Goal: Find contact information: Find contact information

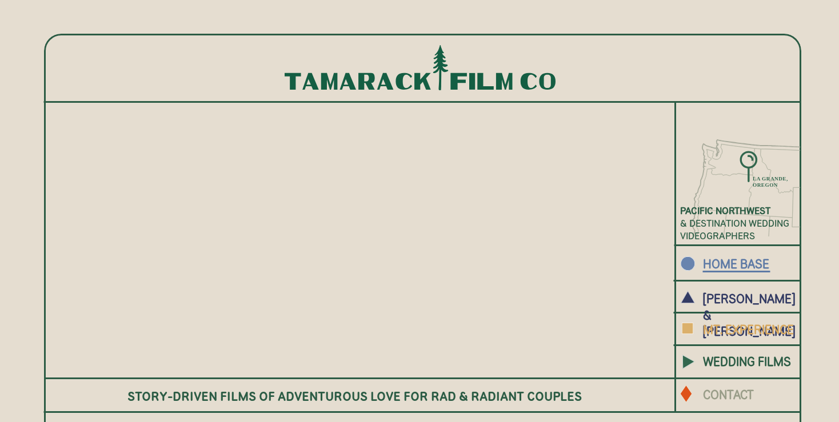
click at [742, 397] on b "CONTACT" at bounding box center [728, 394] width 51 height 15
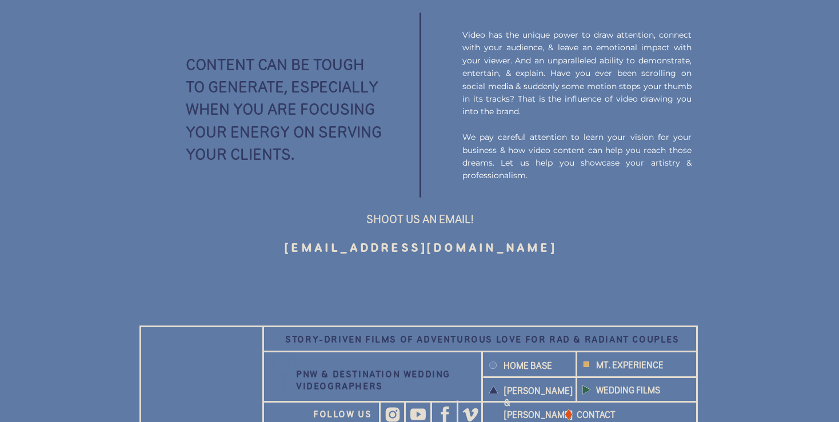
scroll to position [1542, 0]
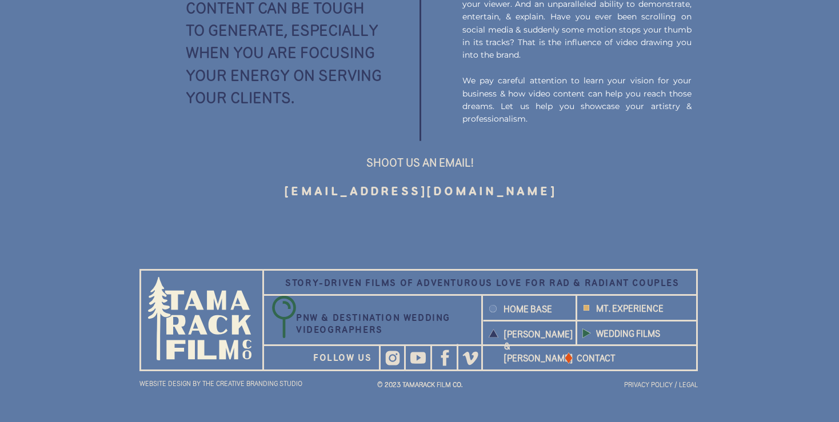
click at [452, 189] on h3 "[EMAIL_ADDRESS][DOMAIN_NAME]" at bounding box center [420, 191] width 401 height 19
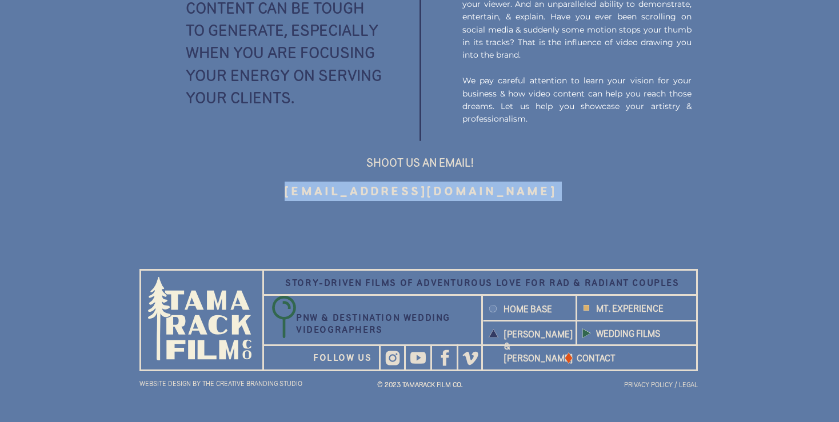
click at [452, 189] on h3 "[EMAIL_ADDRESS][DOMAIN_NAME]" at bounding box center [420, 191] width 401 height 19
copy div "[EMAIL_ADDRESS][DOMAIN_NAME] HAVE A Brand With an original P.O.V?"
